Goal: Transaction & Acquisition: Download file/media

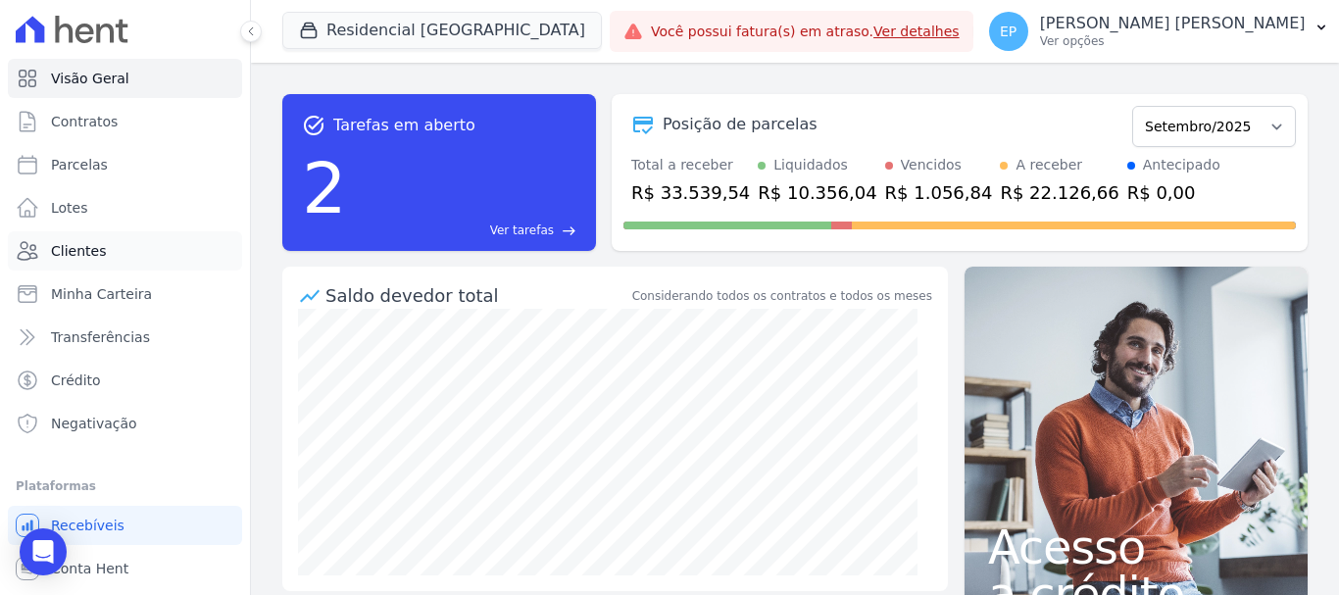
click at [80, 260] on span "Clientes" at bounding box center [78, 251] width 55 height 20
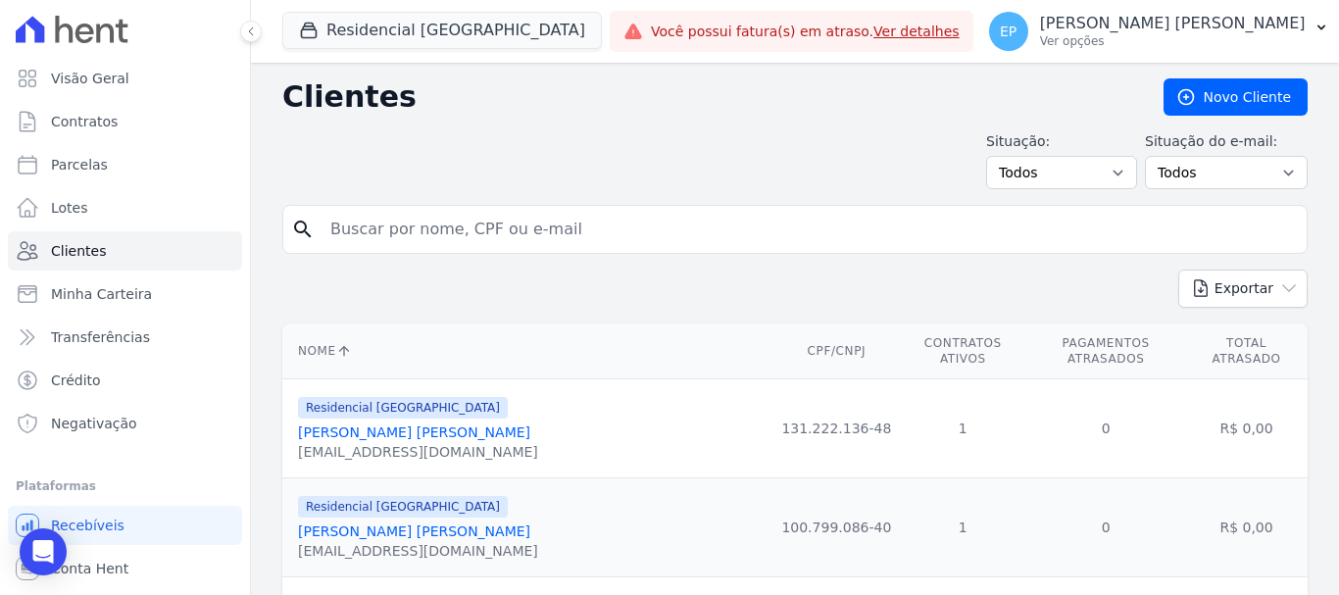
click at [379, 229] on input "search" at bounding box center [808, 229] width 980 height 39
type input "marcio cl"
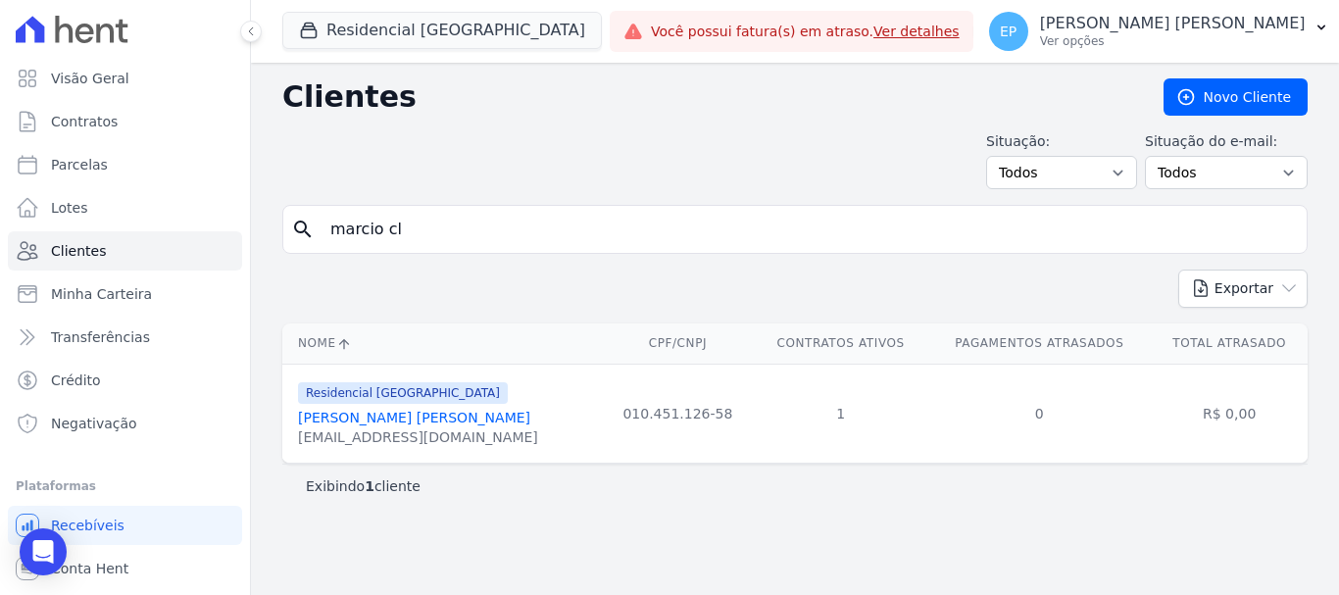
click at [367, 417] on link "[PERSON_NAME] [PERSON_NAME]" at bounding box center [414, 418] width 232 height 16
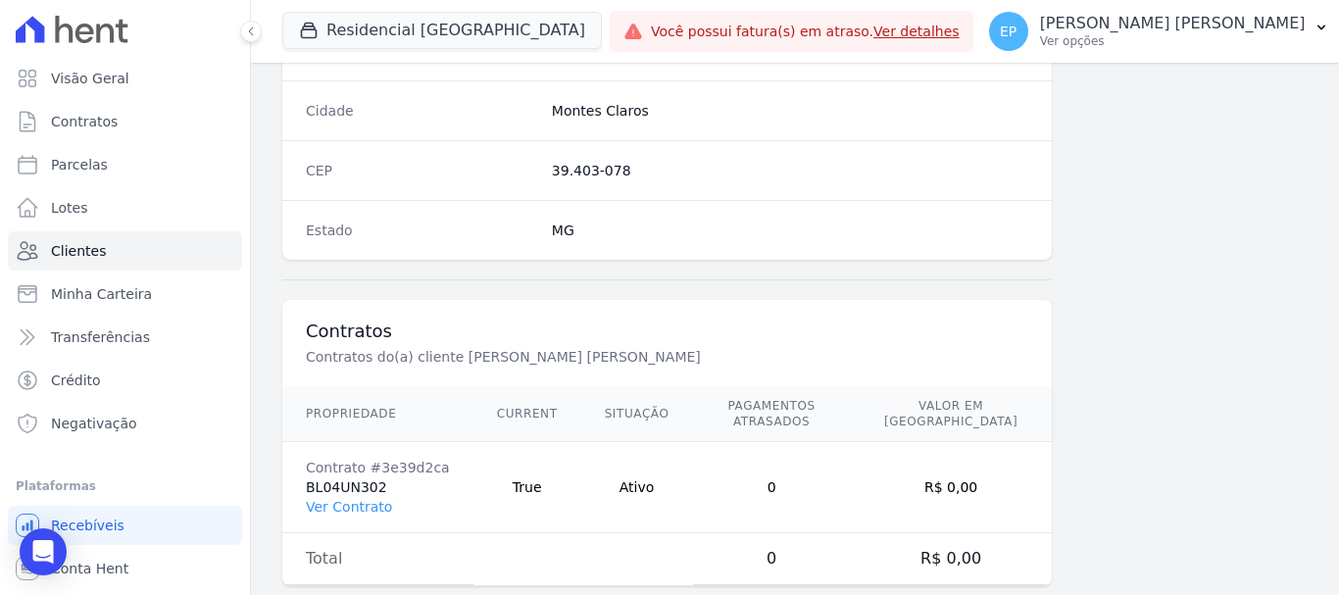
scroll to position [1239, 0]
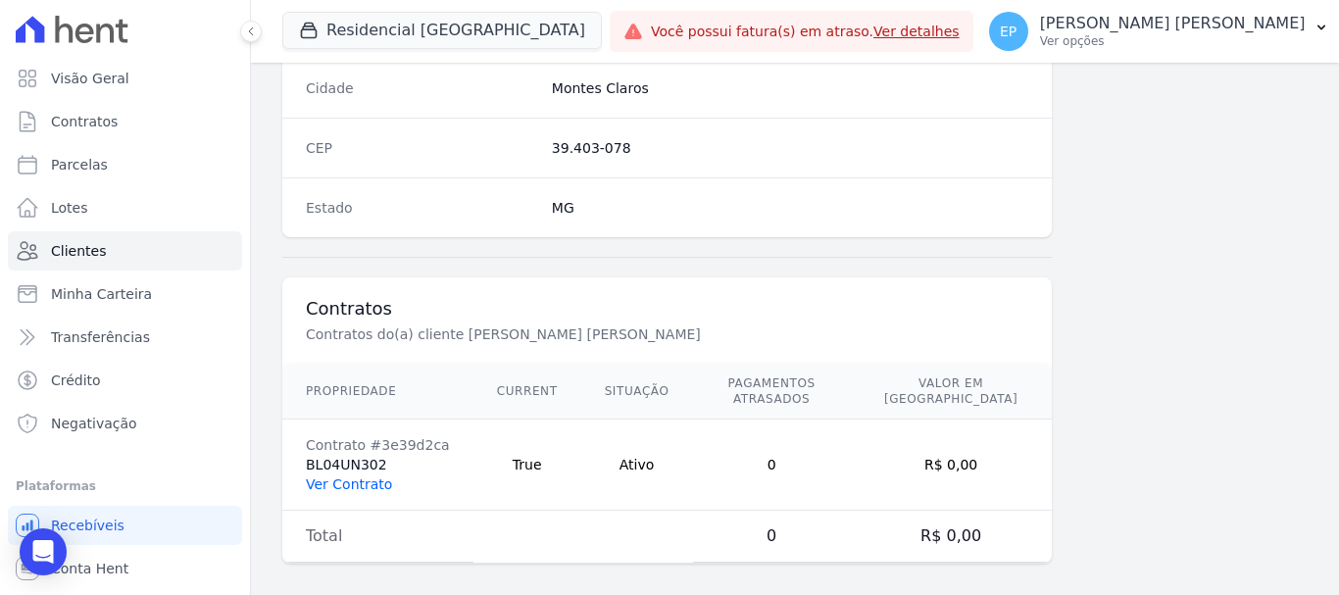
click at [347, 476] on link "Ver Contrato" at bounding box center [349, 484] width 86 height 16
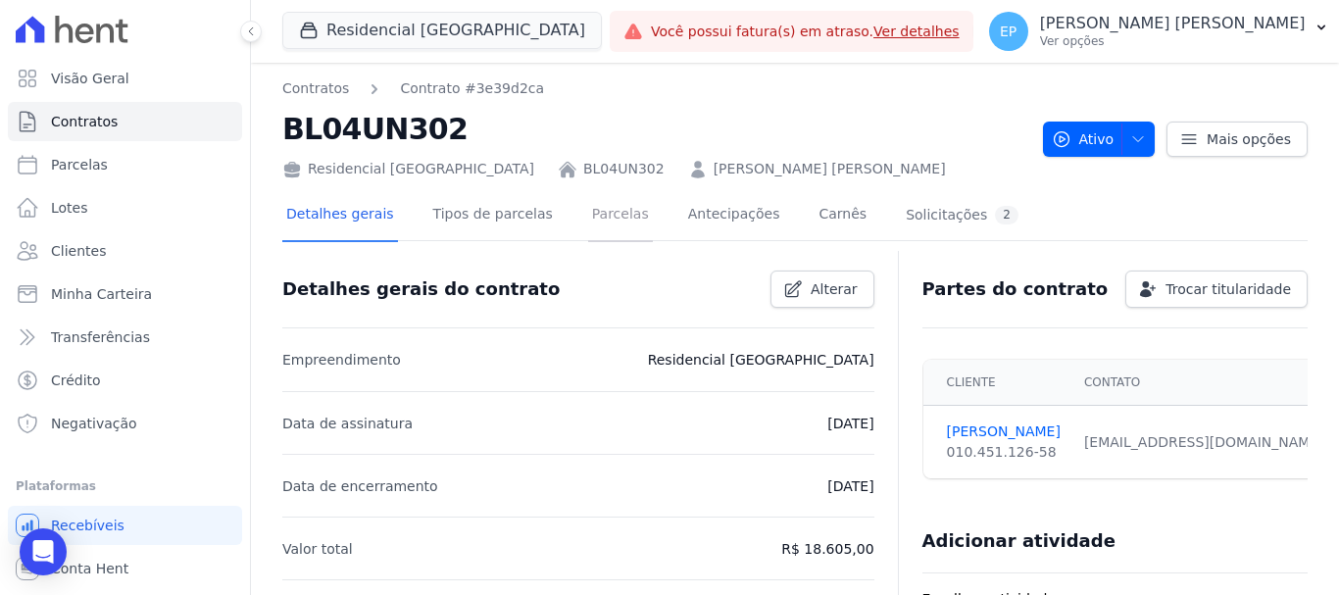
click at [588, 215] on link "Parcelas" at bounding box center [620, 216] width 65 height 52
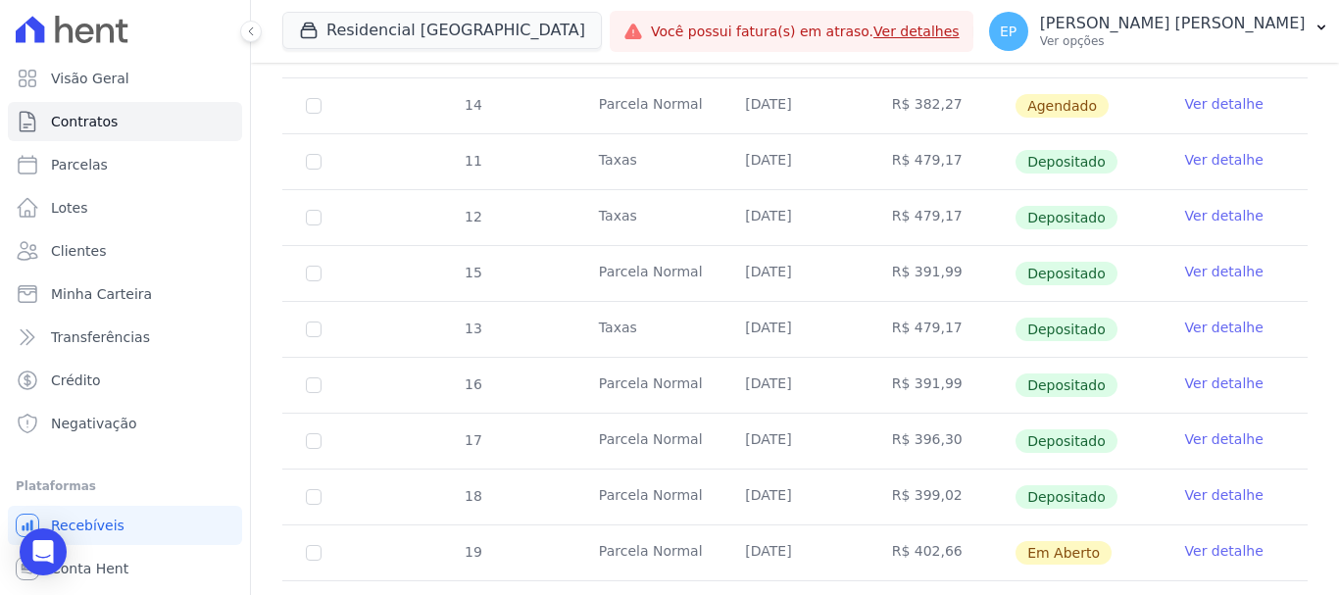
scroll to position [1078, 0]
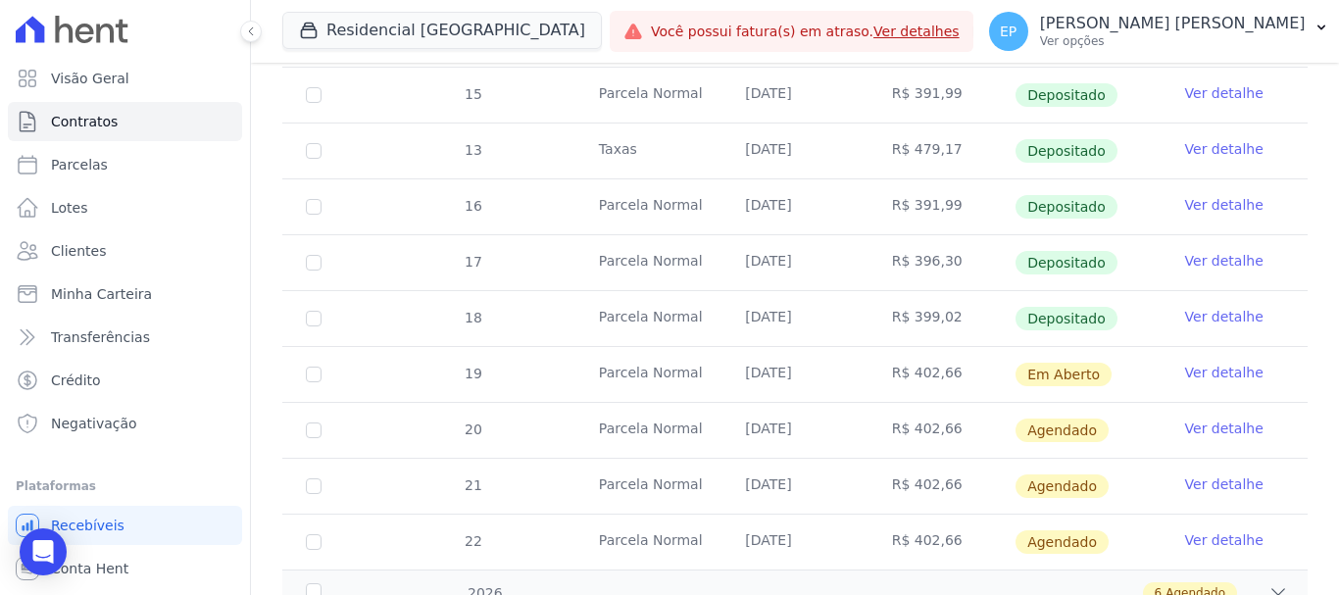
click at [1186, 363] on link "Ver detalhe" at bounding box center [1224, 373] width 78 height 20
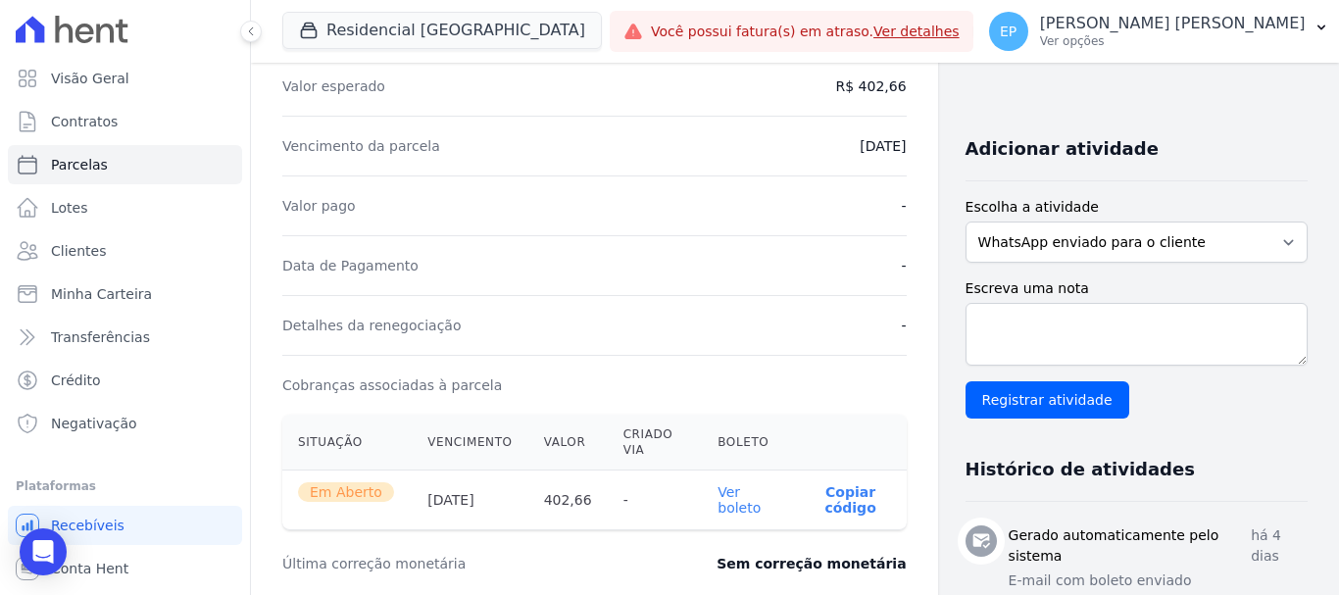
scroll to position [490, 0]
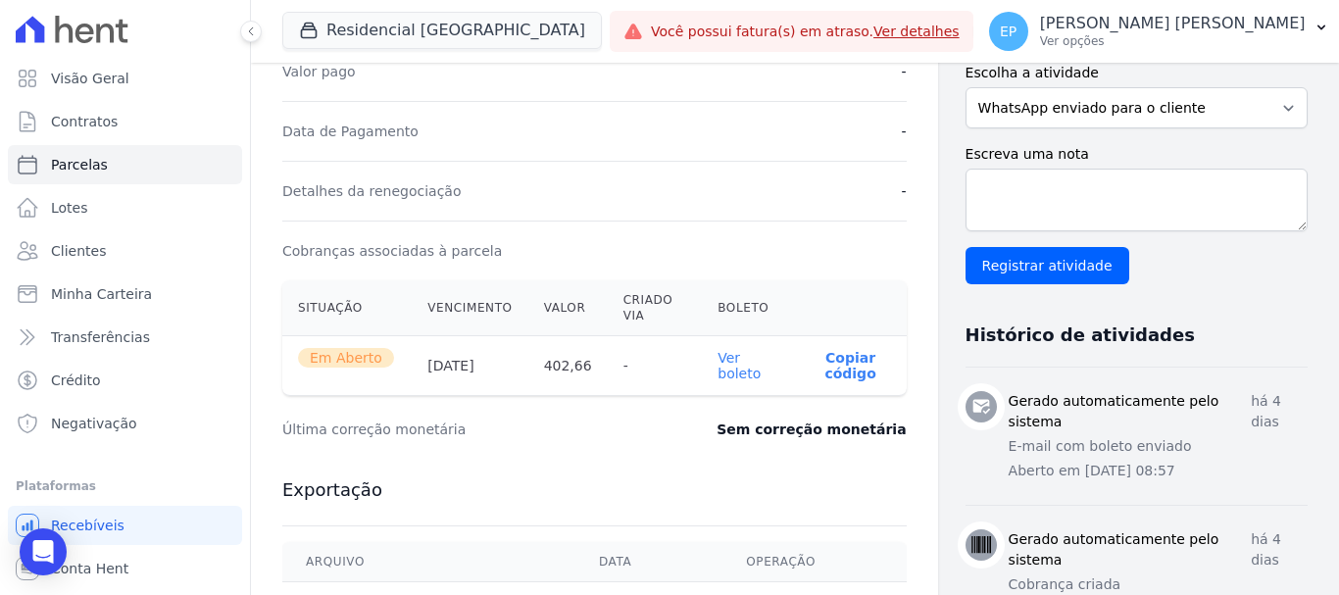
click at [851, 362] on p "Copiar código" at bounding box center [850, 365] width 80 height 31
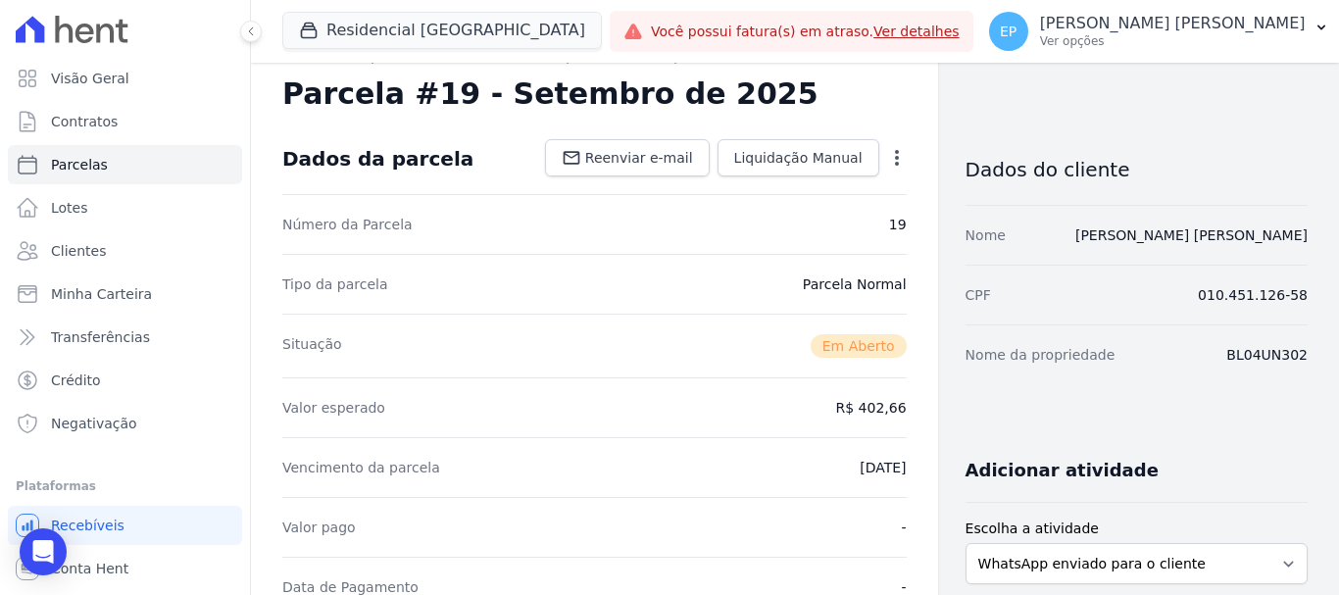
scroll to position [0, 0]
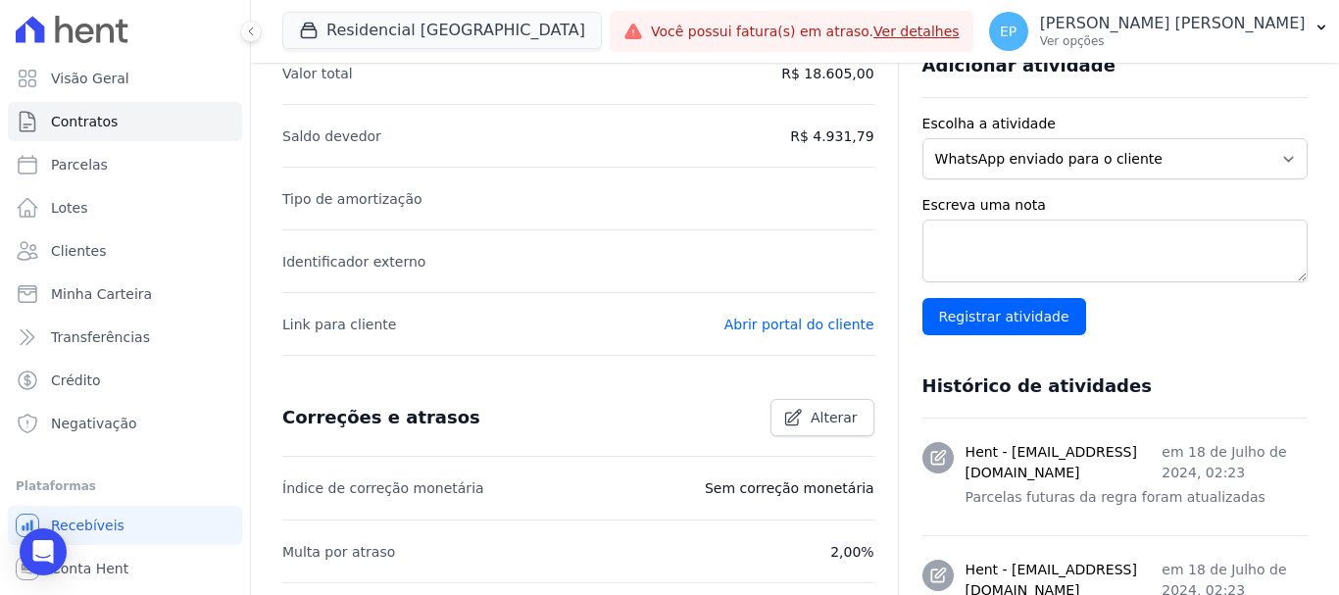
scroll to position [490, 0]
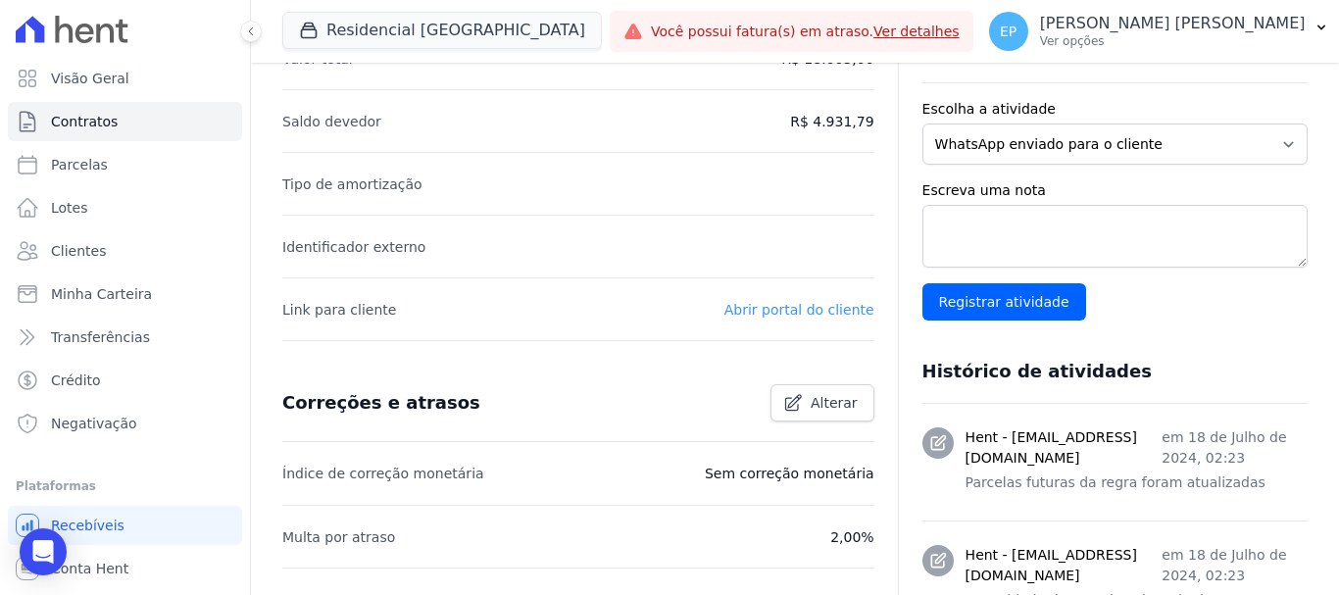
click at [836, 314] on link "Abrir portal do cliente" at bounding box center [799, 310] width 150 height 16
click at [1255, 48] on p "Ver opções" at bounding box center [1173, 41] width 266 height 16
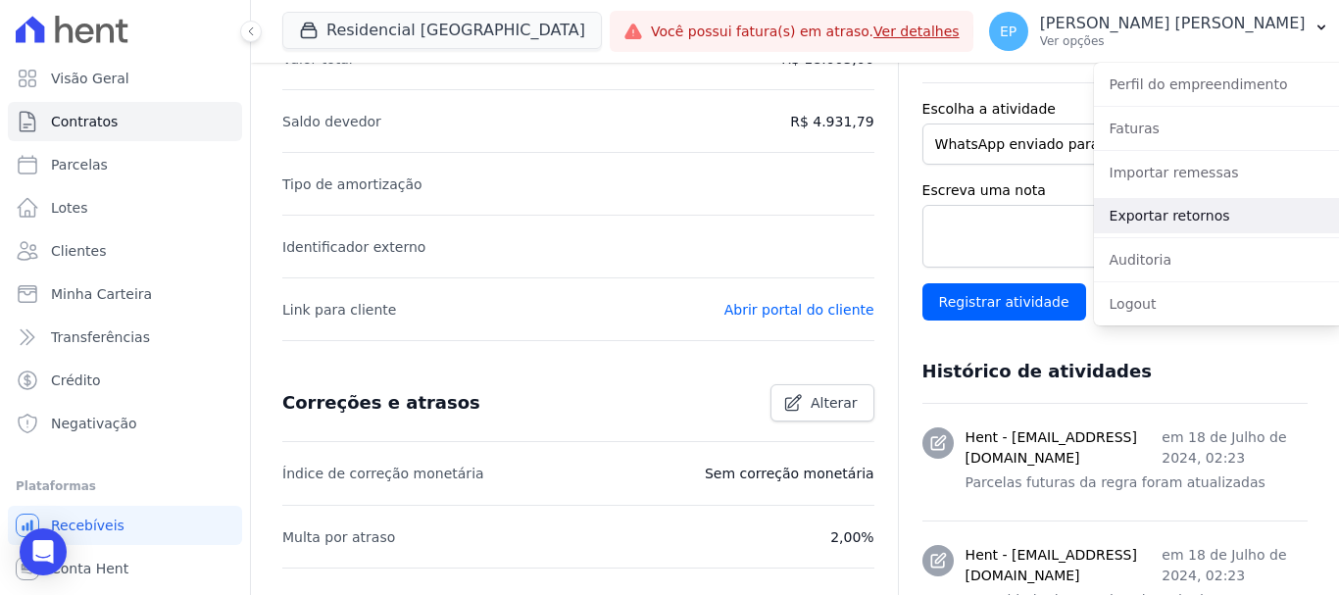
click at [1131, 218] on link "Exportar retornos" at bounding box center [1219, 215] width 251 height 35
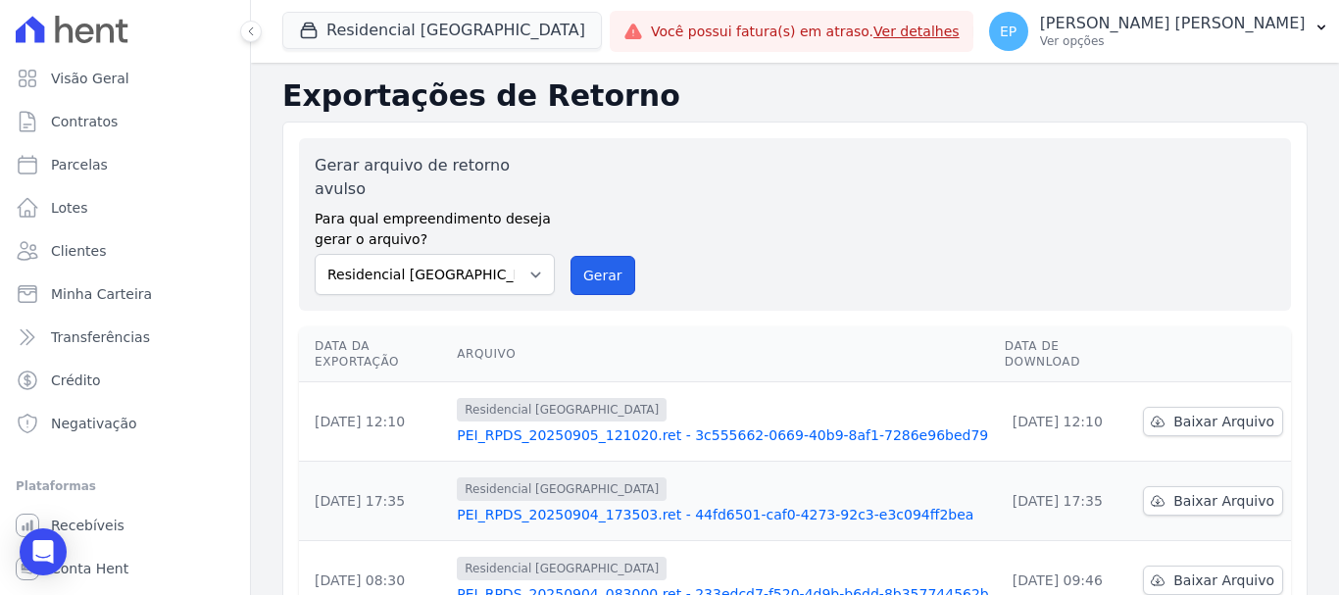
drag, startPoint x: 603, startPoint y: 252, endPoint x: 730, endPoint y: 132, distance: 174.7
click at [603, 256] on button "Gerar" at bounding box center [602, 275] width 65 height 39
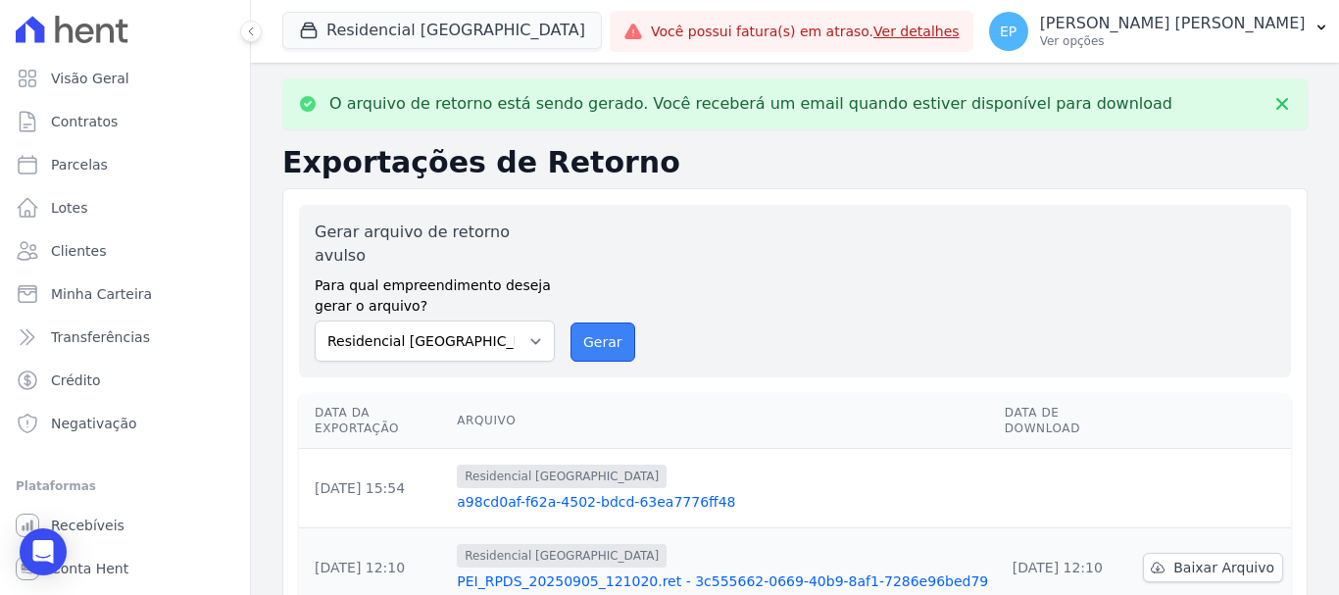
click at [609, 322] on button "Gerar" at bounding box center [602, 341] width 65 height 39
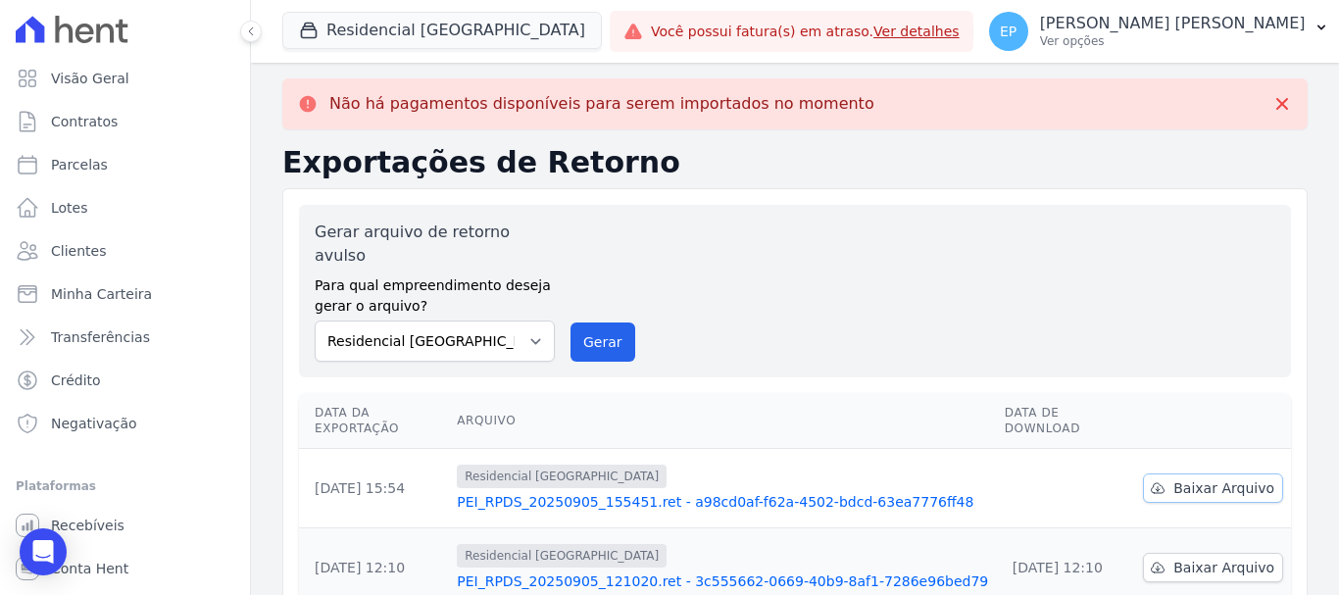
click at [1196, 478] on span "Baixar Arquivo" at bounding box center [1223, 488] width 101 height 20
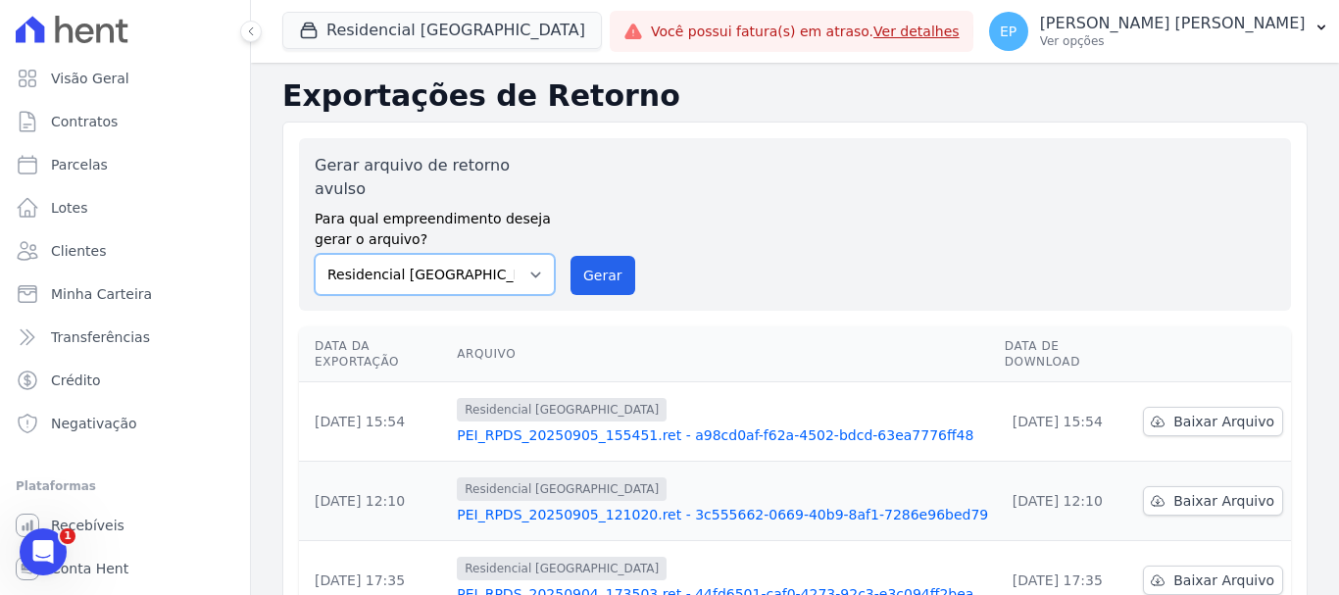
click at [511, 254] on select "Residencial [GEOGRAPHIC_DATA] Residencial Recanto das Flores" at bounding box center [435, 274] width 240 height 41
select select "17b43244-16d8-4099-af41-df3ffa9782b2"
click at [315, 254] on select "Residencial [GEOGRAPHIC_DATA] Residencial Recanto das Flores" at bounding box center [435, 274] width 240 height 41
click at [368, 42] on button "Residencial [GEOGRAPHIC_DATA]" at bounding box center [441, 30] width 319 height 37
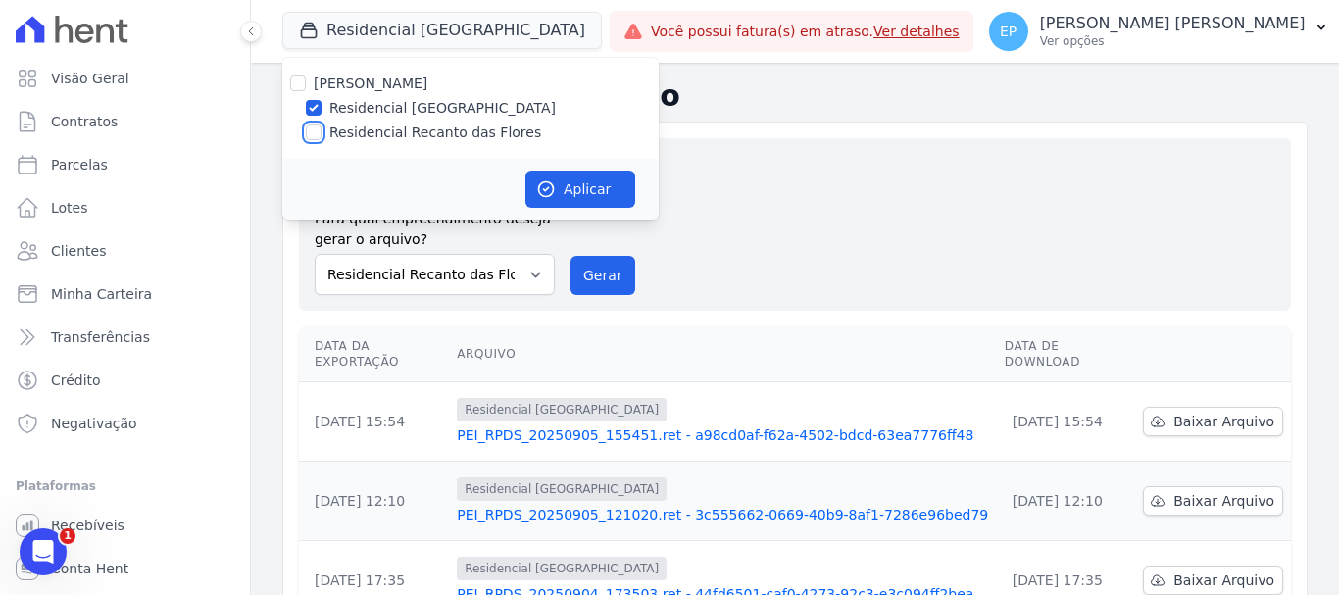
click at [316, 133] on input "Residencial Recanto das Flores" at bounding box center [314, 132] width 16 height 16
checkbox input "true"
click at [318, 106] on input "Residencial [GEOGRAPHIC_DATA]" at bounding box center [314, 108] width 16 height 16
checkbox input "false"
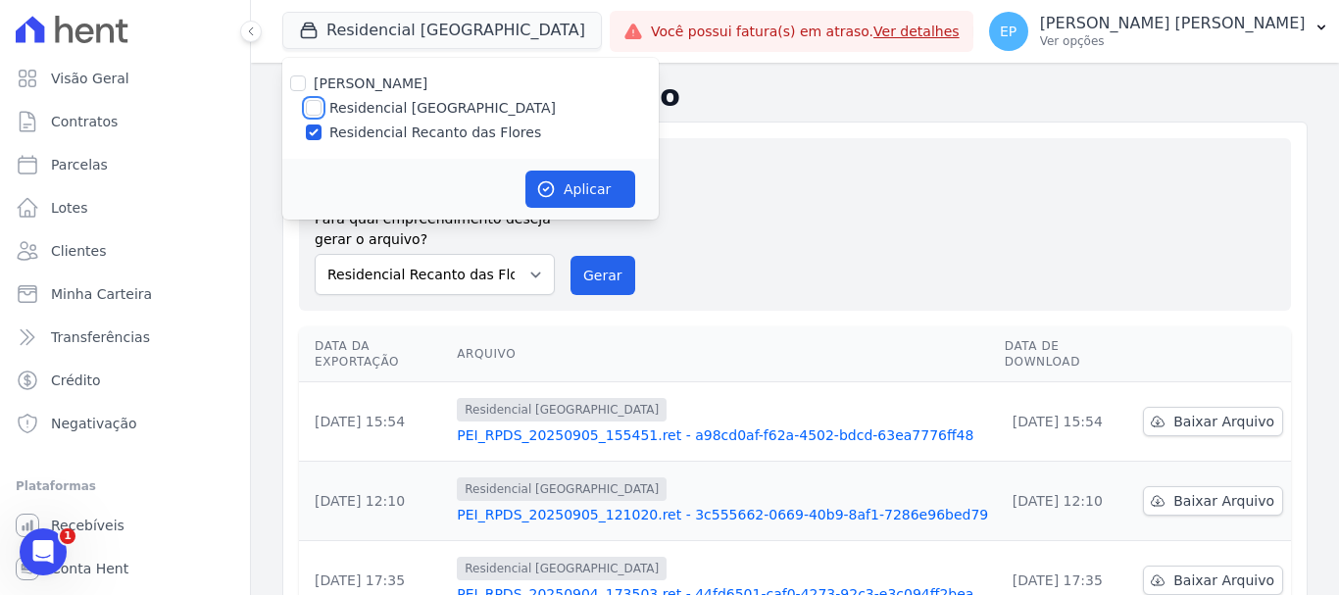
checkbox input "false"
drag, startPoint x: 585, startPoint y: 180, endPoint x: 605, endPoint y: 215, distance: 39.5
click at [586, 181] on button "Aplicar" at bounding box center [580, 189] width 110 height 37
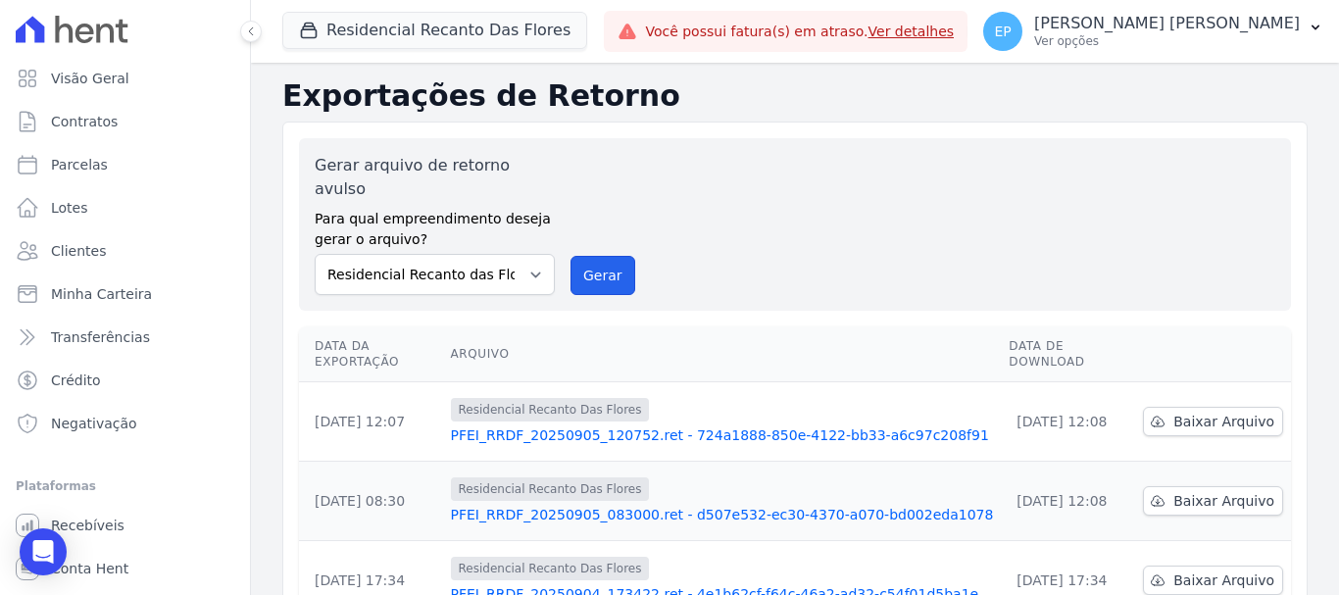
drag, startPoint x: 594, startPoint y: 255, endPoint x: 737, endPoint y: 142, distance: 182.1
click at [595, 256] on button "Gerar" at bounding box center [602, 275] width 65 height 39
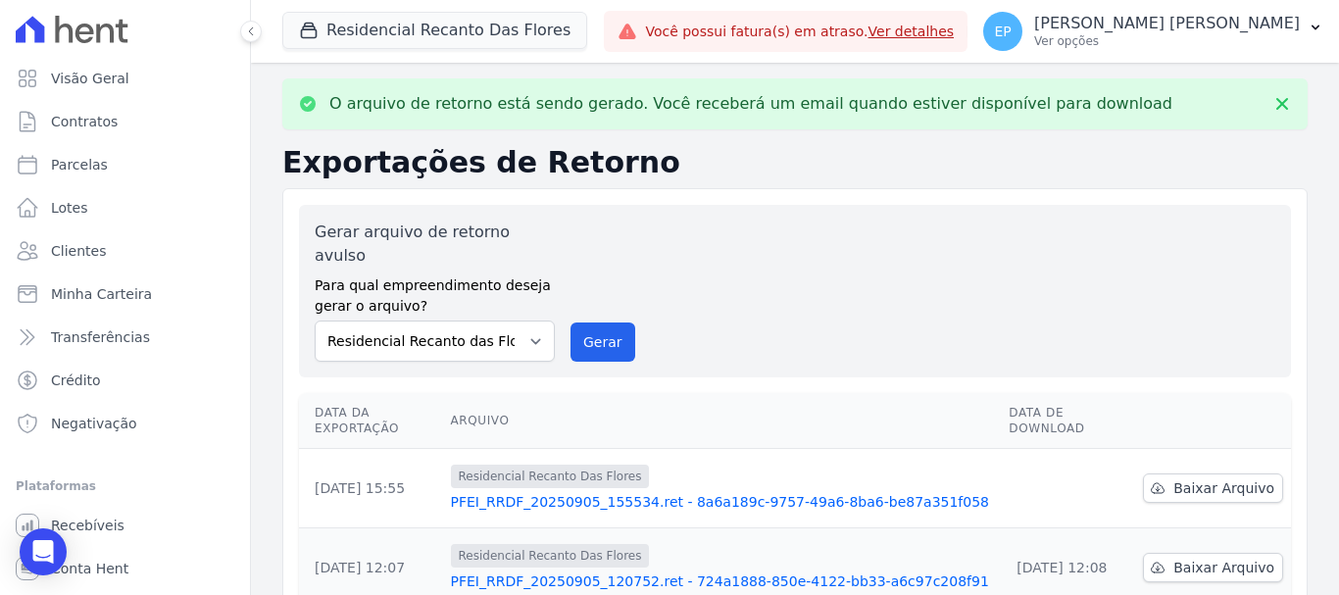
scroll to position [98, 0]
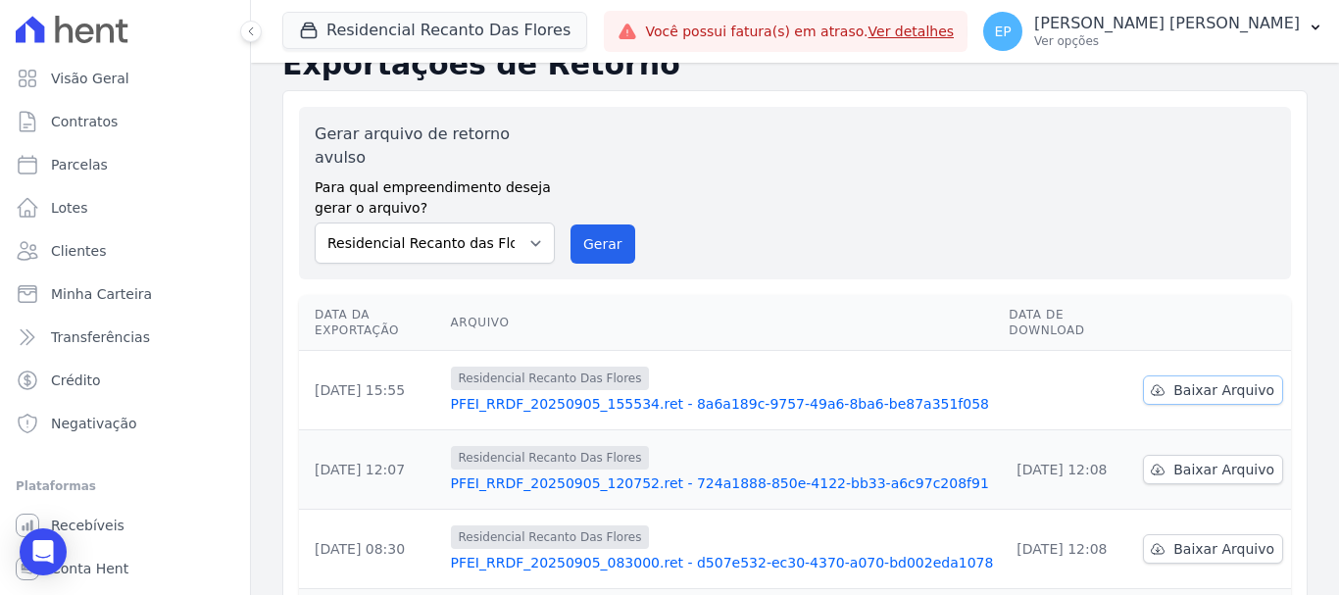
click at [1181, 380] on span "Baixar Arquivo" at bounding box center [1223, 390] width 101 height 20
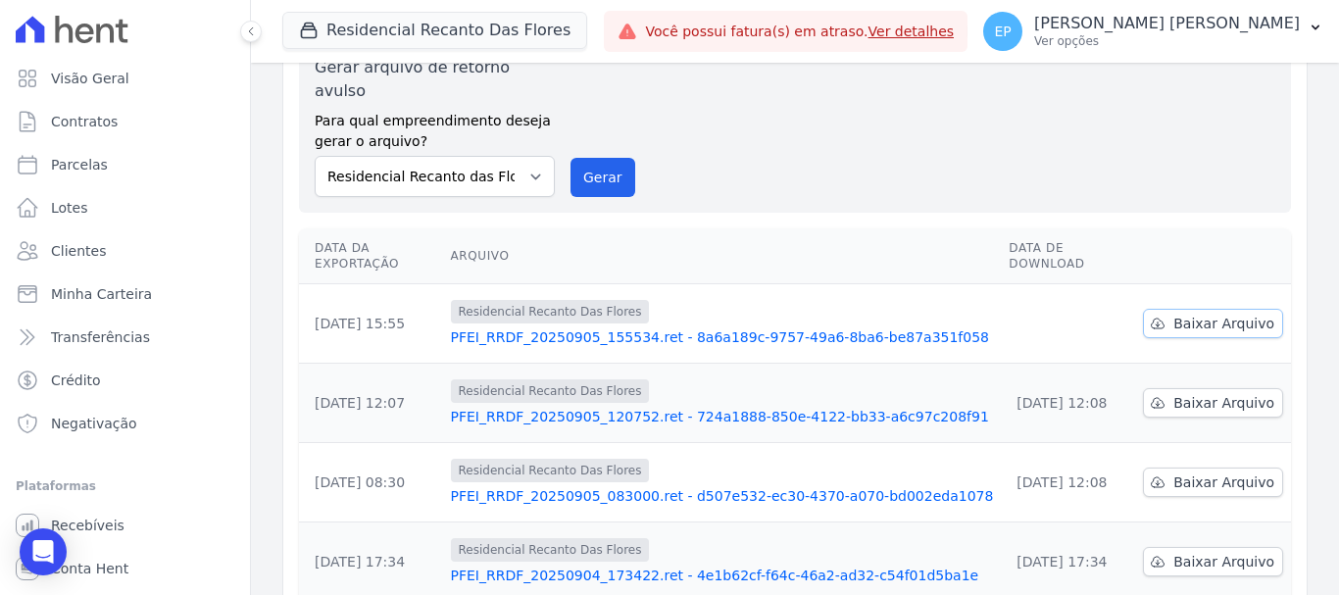
scroll to position [31, 0]
